Goal: Information Seeking & Learning: Learn about a topic

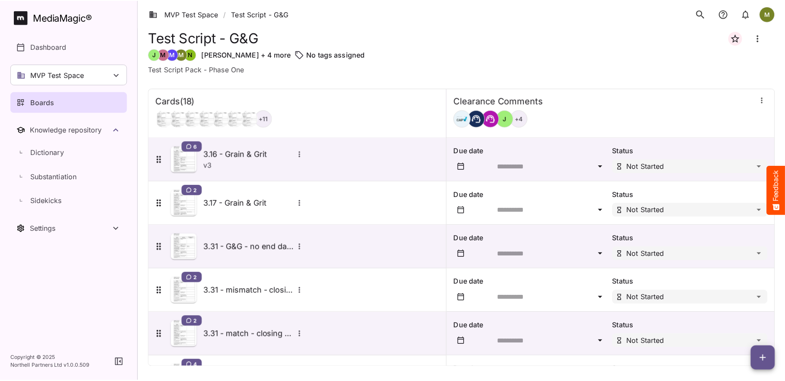
scroll to position [218, 0]
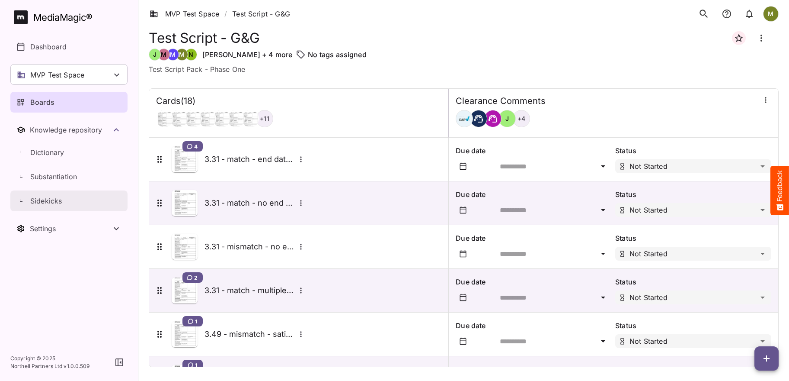
click at [51, 202] on p "Sidekicks" at bounding box center [46, 200] width 32 height 10
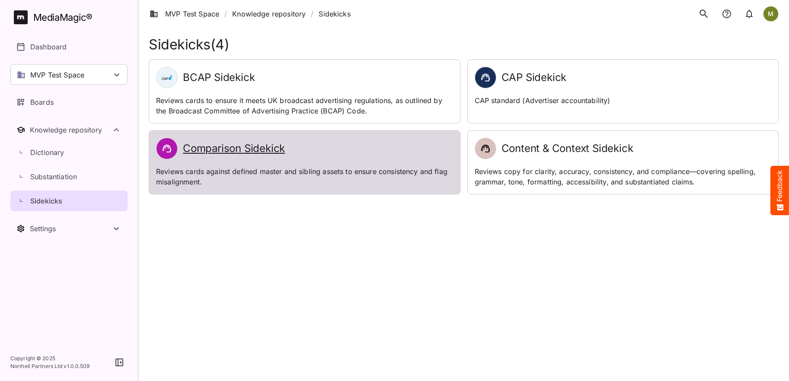
click at [240, 149] on h2 "Comparison Sidekick" at bounding box center [234, 148] width 102 height 13
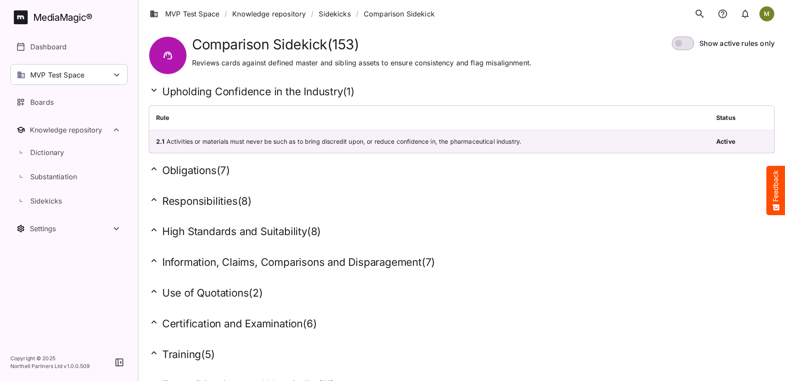
click at [192, 320] on h2 "Certification and Examination ( 6 )" at bounding box center [462, 323] width 626 height 13
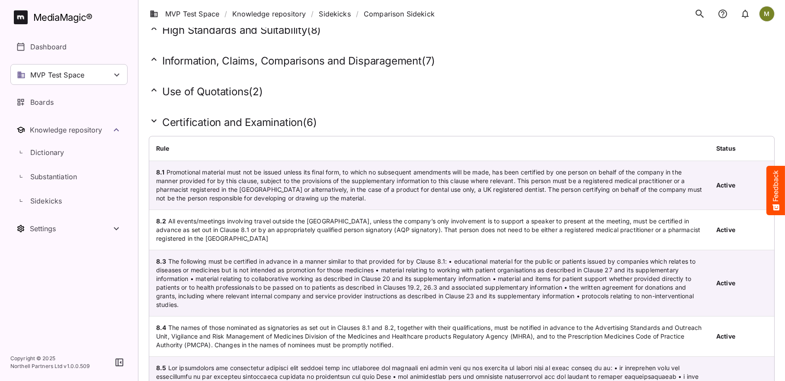
scroll to position [216, 0]
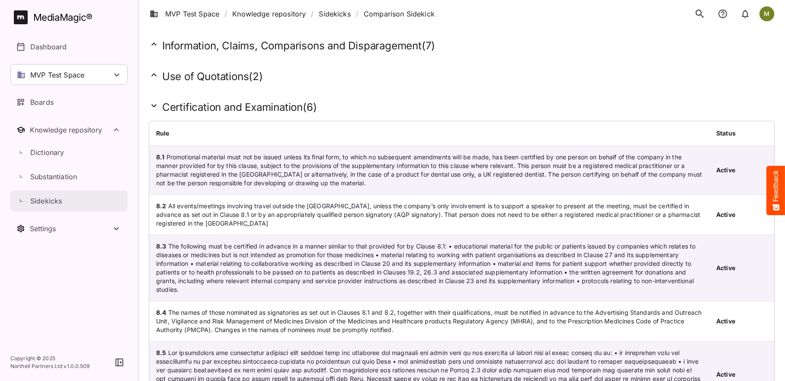
click at [36, 201] on p "Sidekicks" at bounding box center [46, 200] width 32 height 10
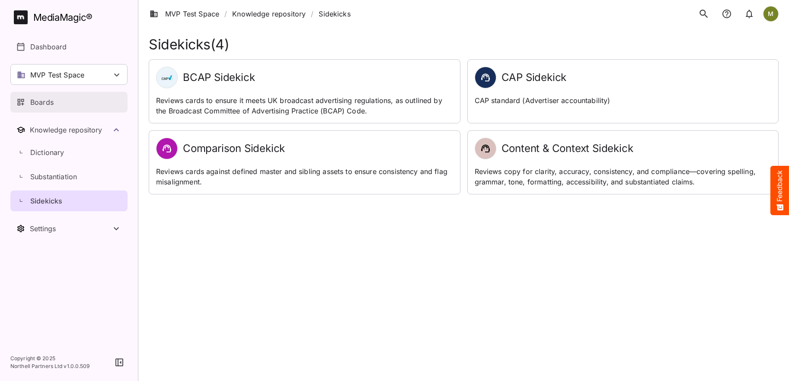
click at [39, 103] on p "Boards" at bounding box center [41, 102] width 23 height 10
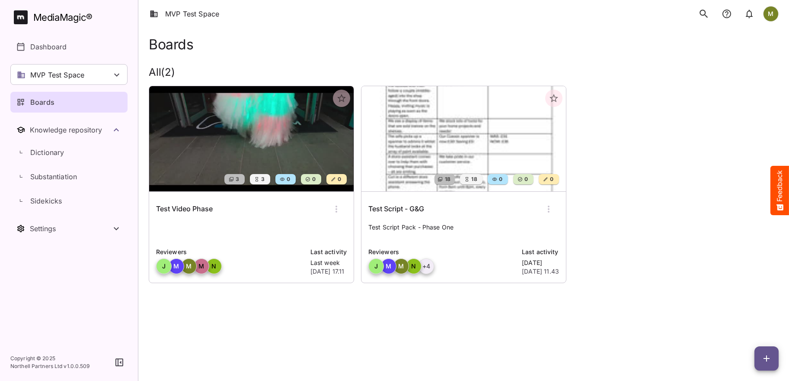
click at [40, 99] on p "Boards" at bounding box center [42, 102] width 24 height 10
click at [41, 73] on p "MVP Test Space" at bounding box center [57, 75] width 54 height 10
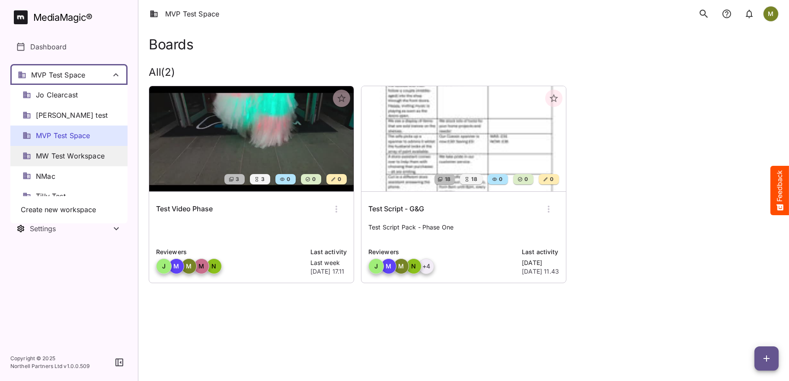
click at [38, 154] on span "MW Test Workspace" at bounding box center [70, 156] width 69 height 10
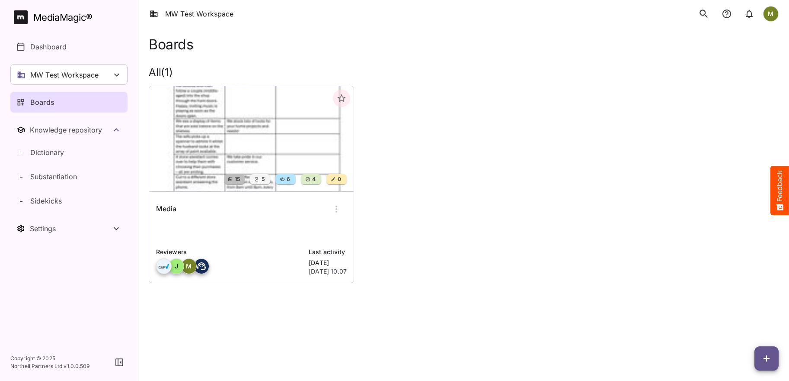
click at [247, 163] on img at bounding box center [251, 138] width 205 height 105
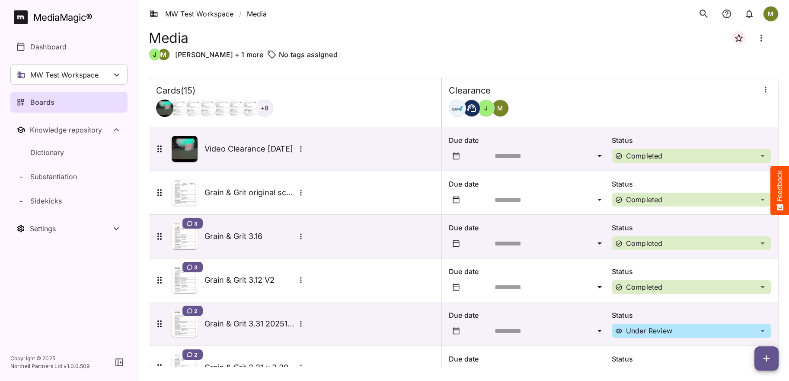
click at [551, 112] on div "[PERSON_NAME]" at bounding box center [610, 107] width 323 height 17
click at [762, 90] on icon "button" at bounding box center [766, 89] width 9 height 9
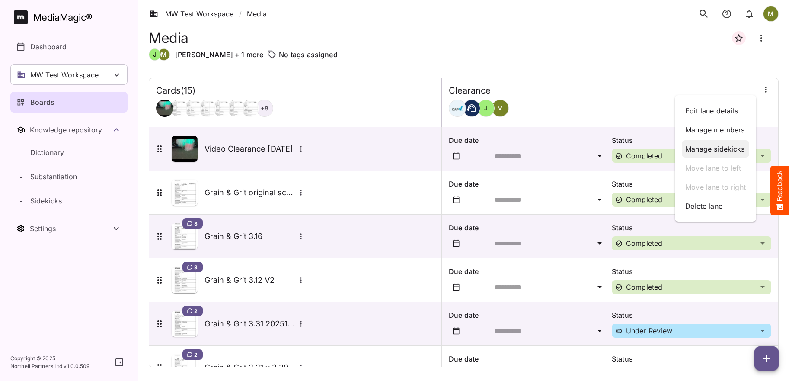
click at [709, 148] on p "Manage sidekicks" at bounding box center [715, 149] width 61 height 10
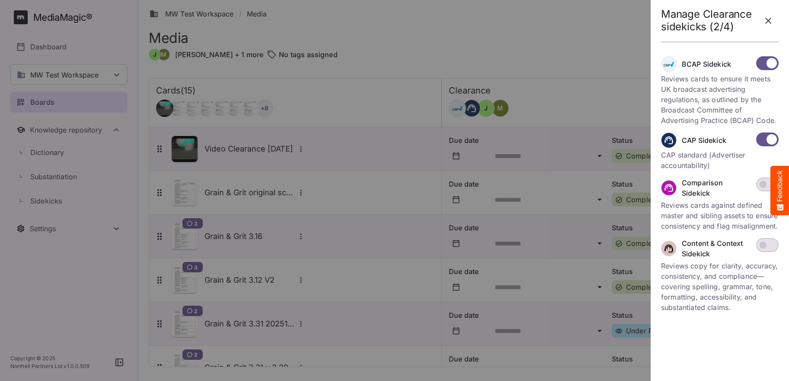
click at [766, 19] on icon "button" at bounding box center [768, 21] width 10 height 10
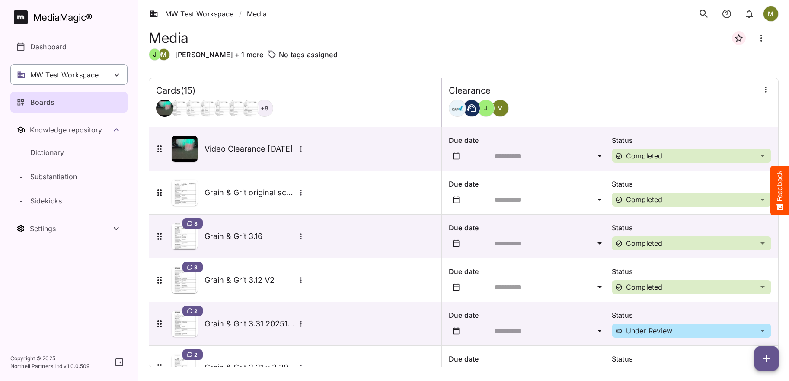
click at [52, 74] on p "MW Test Workspace" at bounding box center [64, 75] width 69 height 10
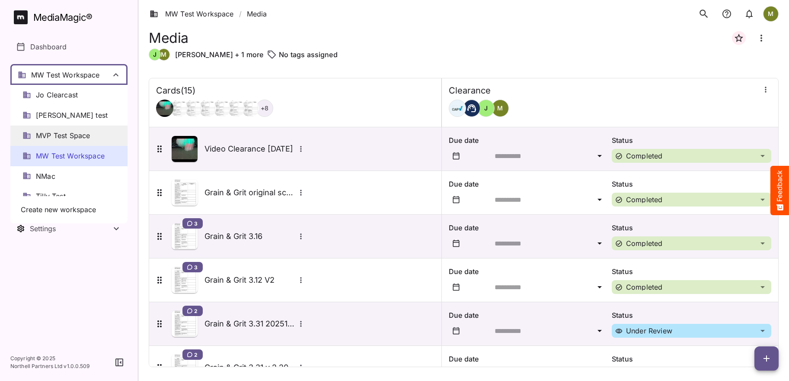
click at [41, 134] on span "MVP Test Space" at bounding box center [63, 136] width 54 height 10
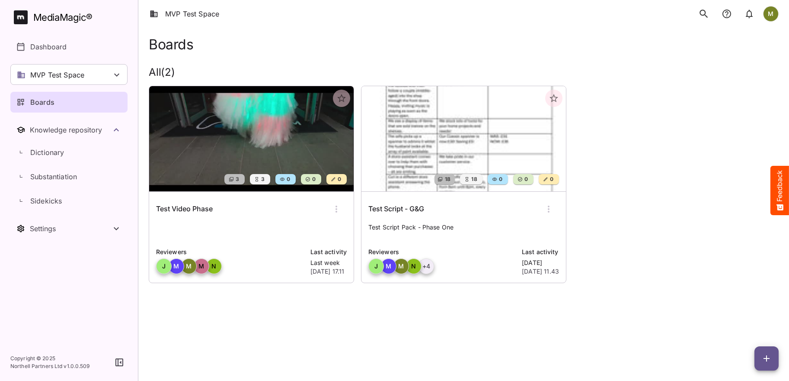
click at [461, 105] on img at bounding box center [464, 138] width 205 height 105
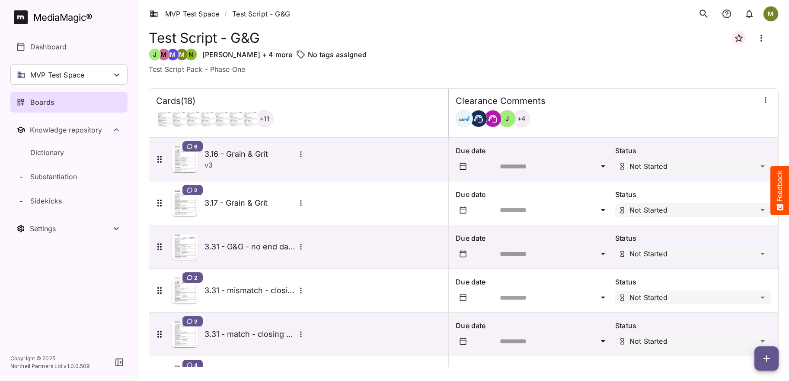
click at [762, 101] on icon "button" at bounding box center [766, 100] width 9 height 9
click at [707, 158] on p "Manage sidekicks" at bounding box center [715, 159] width 61 height 10
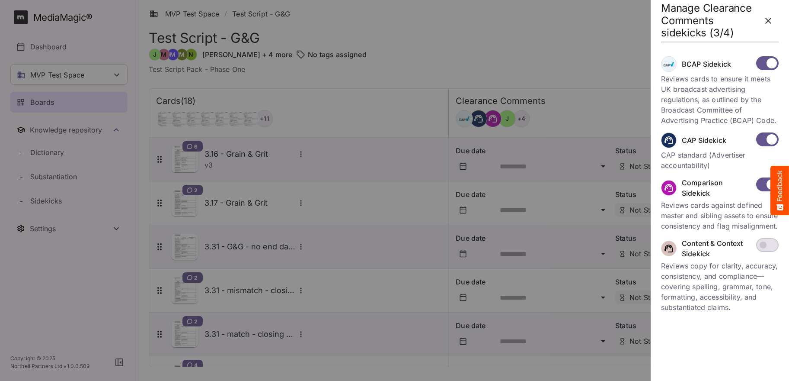
click at [770, 22] on icon "button" at bounding box center [768, 21] width 10 height 10
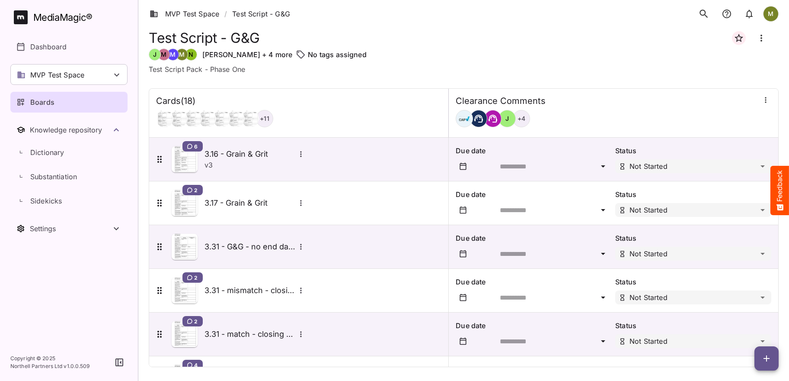
click at [762, 103] on icon "button" at bounding box center [766, 100] width 9 height 9
click at [663, 62] on div at bounding box center [394, 190] width 789 height 381
click at [41, 202] on p "Sidekicks" at bounding box center [46, 200] width 32 height 10
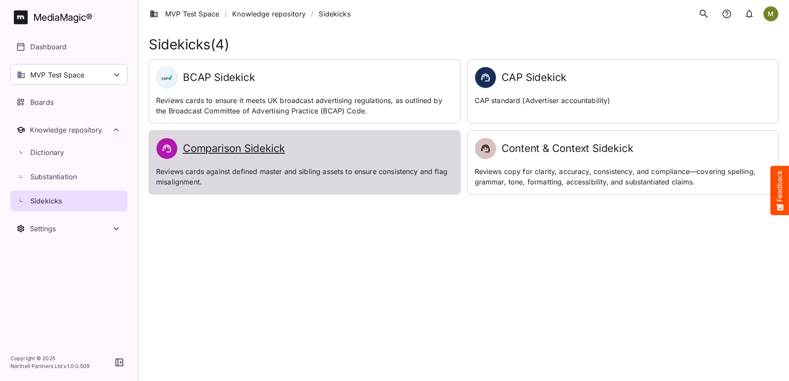
click at [221, 151] on h2 "Comparison Sidekick" at bounding box center [234, 148] width 102 height 13
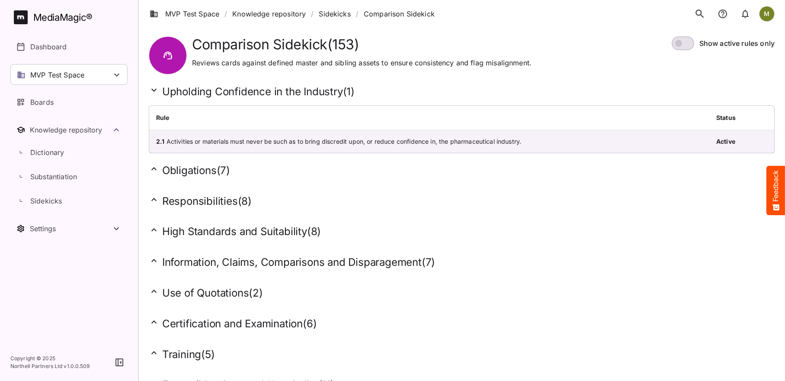
click at [192, 170] on h2 "Obligations ( 7 )" at bounding box center [462, 169] width 626 height 13
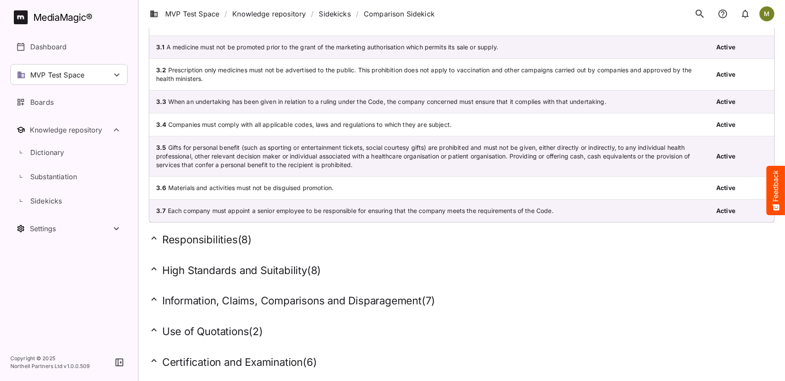
scroll to position [259, 0]
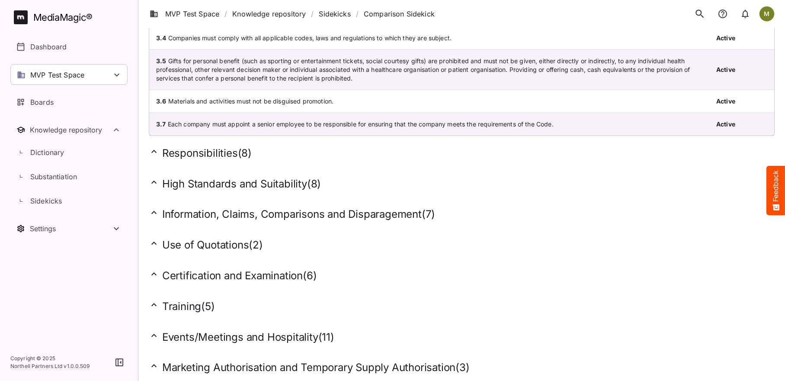
click at [182, 339] on h2 "Events/Meetings and Hospitality ( 11 )" at bounding box center [462, 336] width 626 height 13
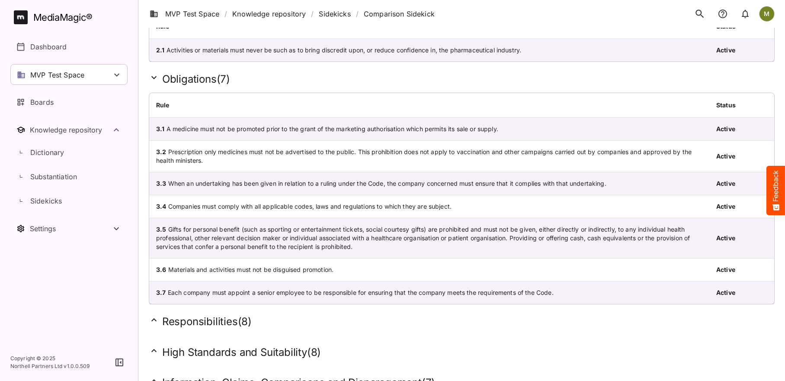
scroll to position [0, 0]
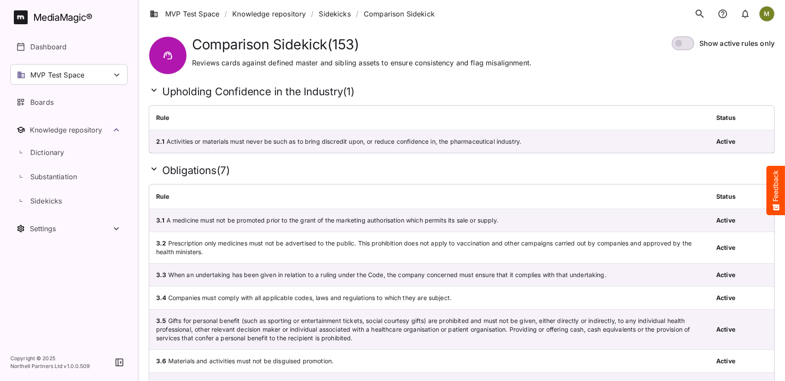
click at [720, 67] on div "Show active rules only" at bounding box center [720, 55] width 108 height 38
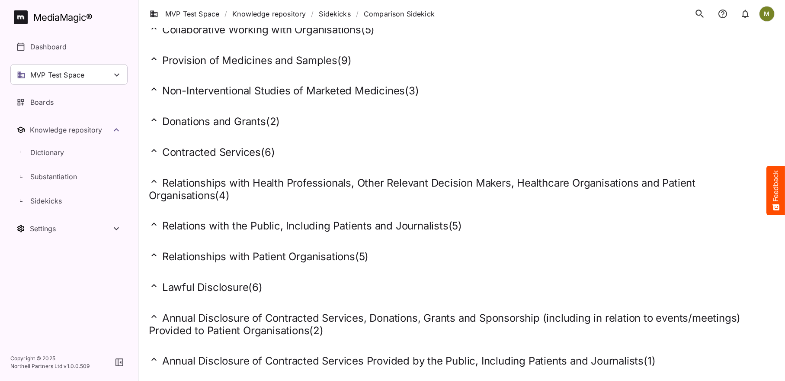
scroll to position [1386, 0]
